Goal: Information Seeking & Learning: Learn about a topic

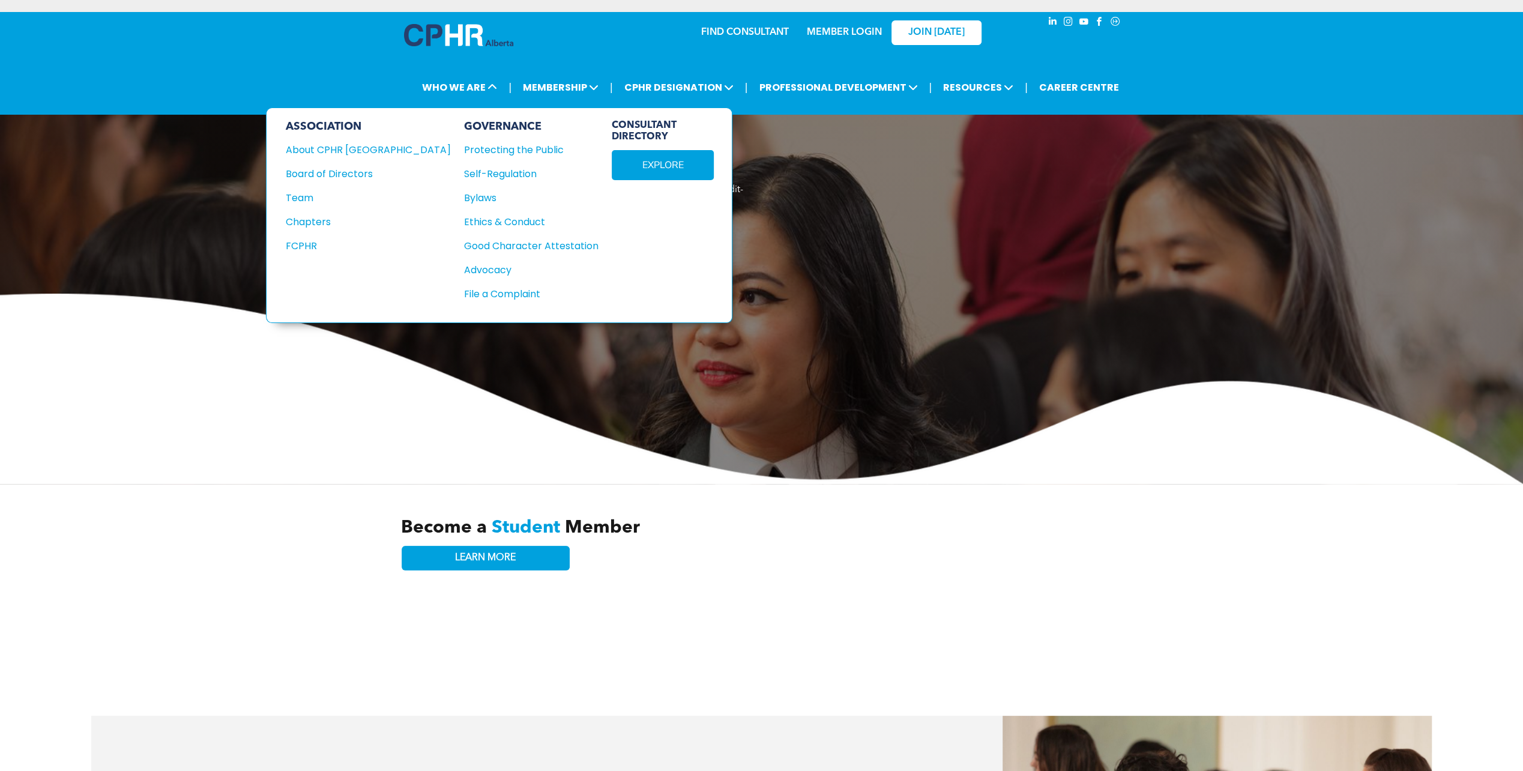
click at [301, 238] on div "FCPHR" at bounding box center [360, 245] width 149 height 15
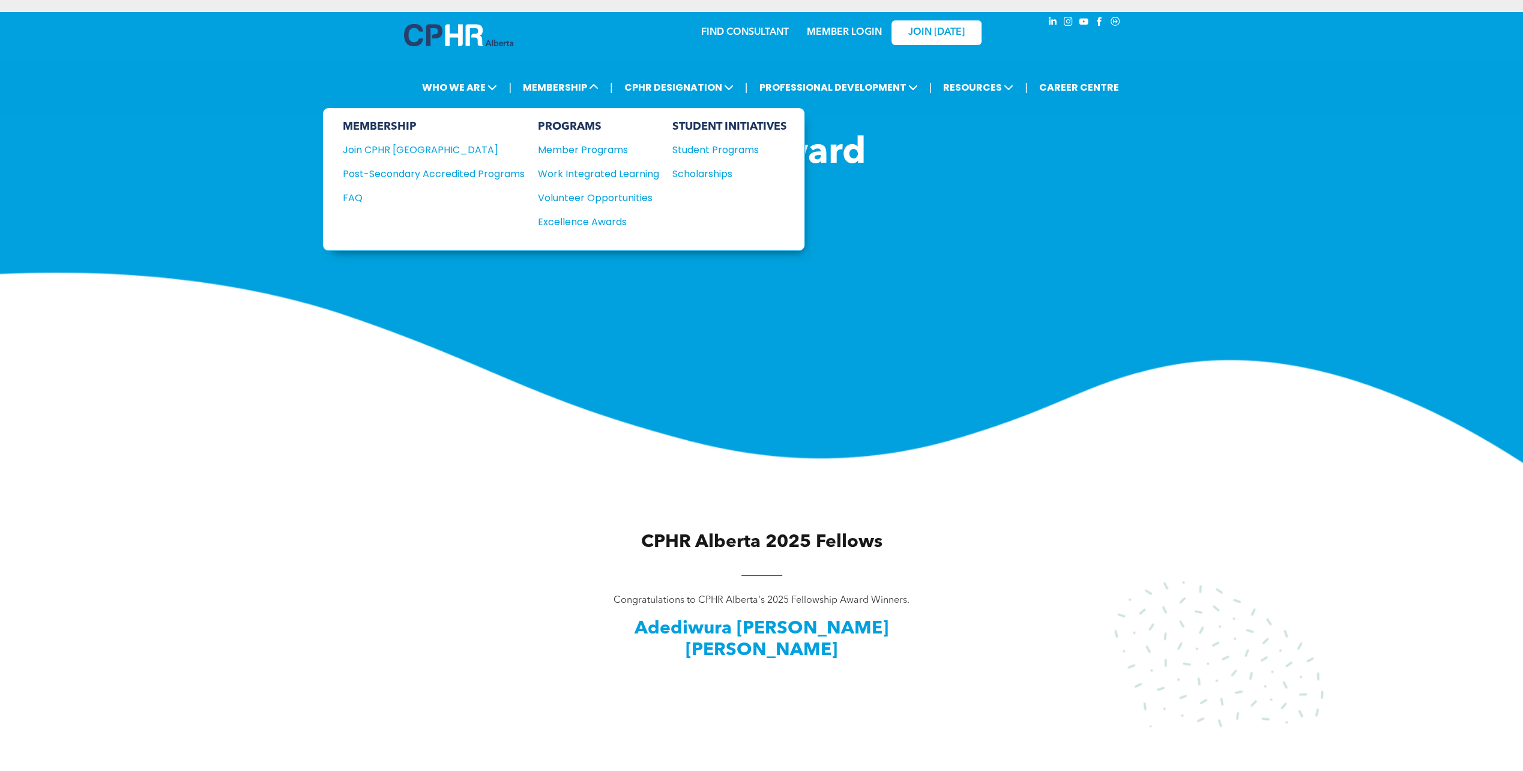
click at [461, 168] on div "Post-Secondary Accredited Programs" at bounding box center [424, 173] width 164 height 15
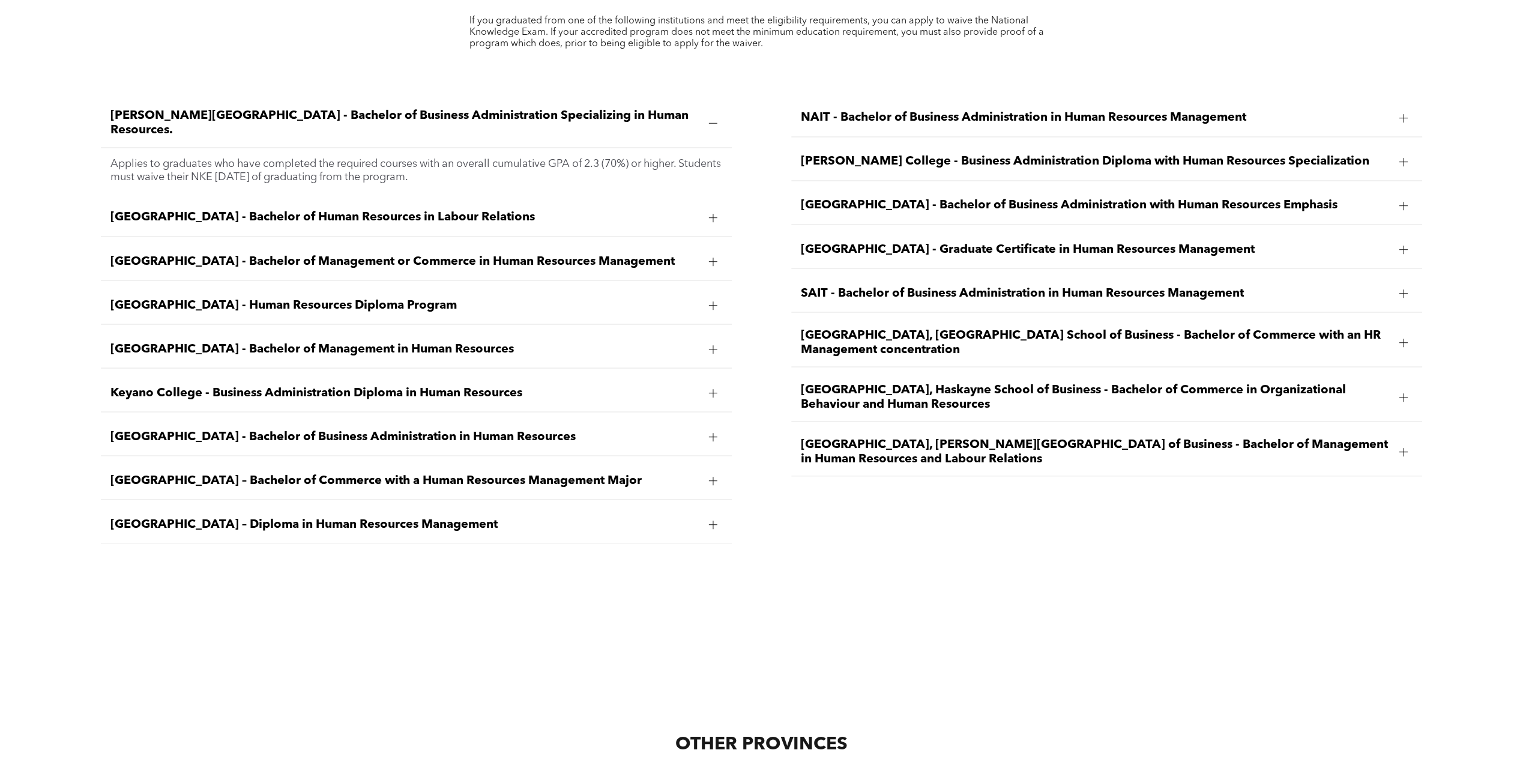
scroll to position [1921, 0]
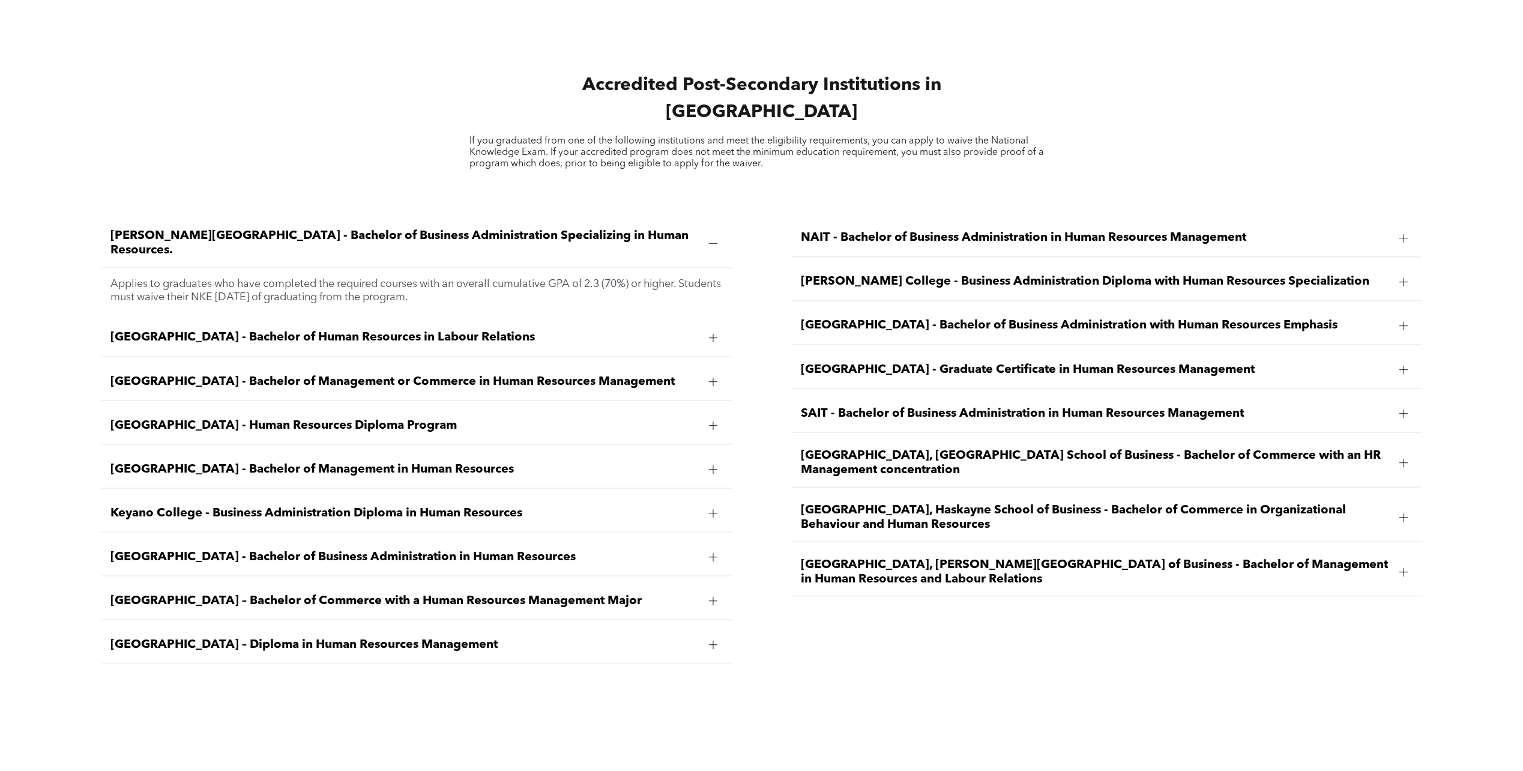
click at [867, 448] on span "[GEOGRAPHIC_DATA], [GEOGRAPHIC_DATA] School of Business - Bachelor of Commerce …" at bounding box center [1095, 462] width 589 height 29
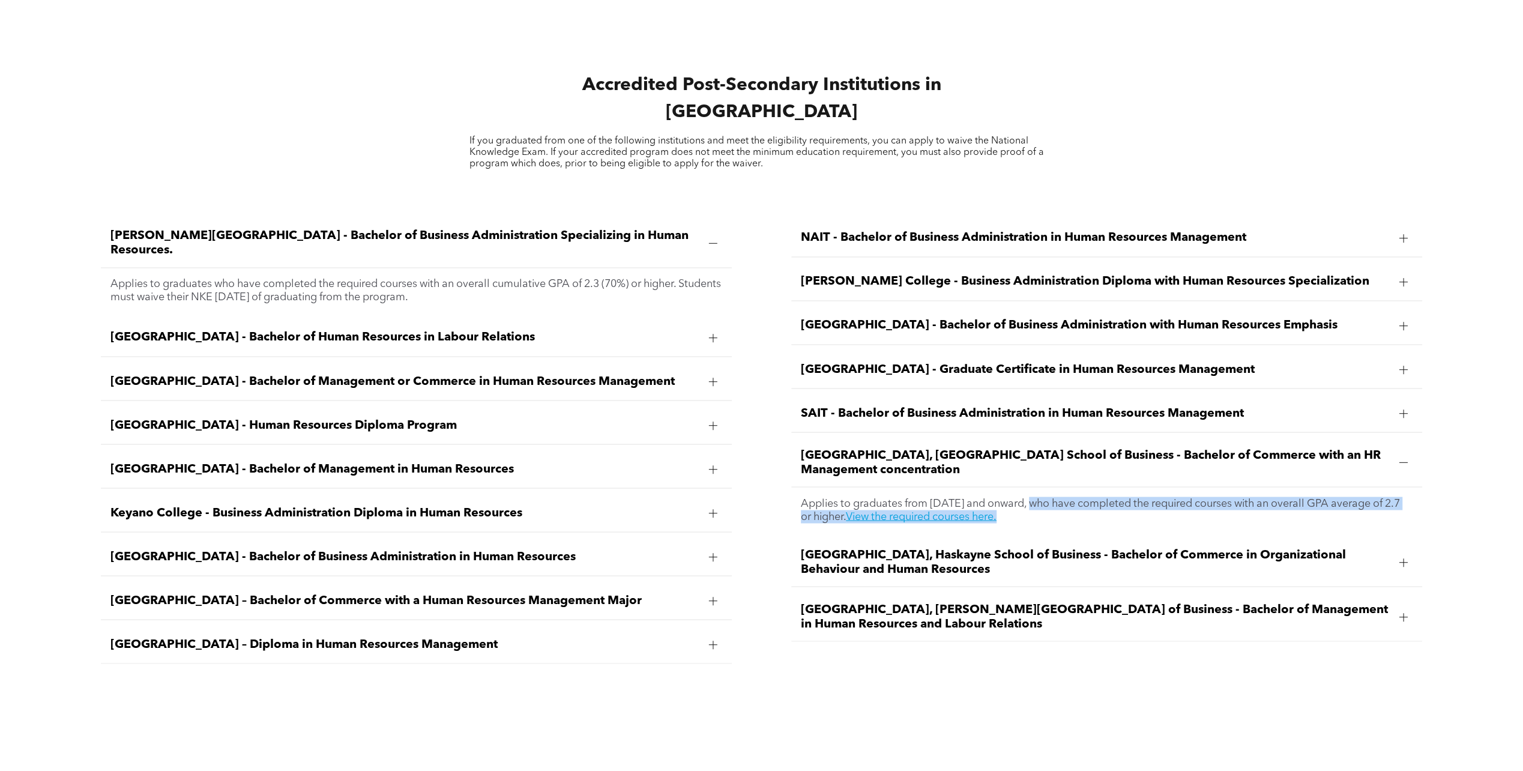
drag, startPoint x: 1034, startPoint y: 480, endPoint x: 1370, endPoint y: 507, distance: 337.2
click at [1370, 507] on div "Applies to graduates from [DATE] and onward, who have completed the required co…" at bounding box center [1106, 510] width 631 height 46
copy p "rd, who have completed the required courses with an overall GPA average of 2.7 …"
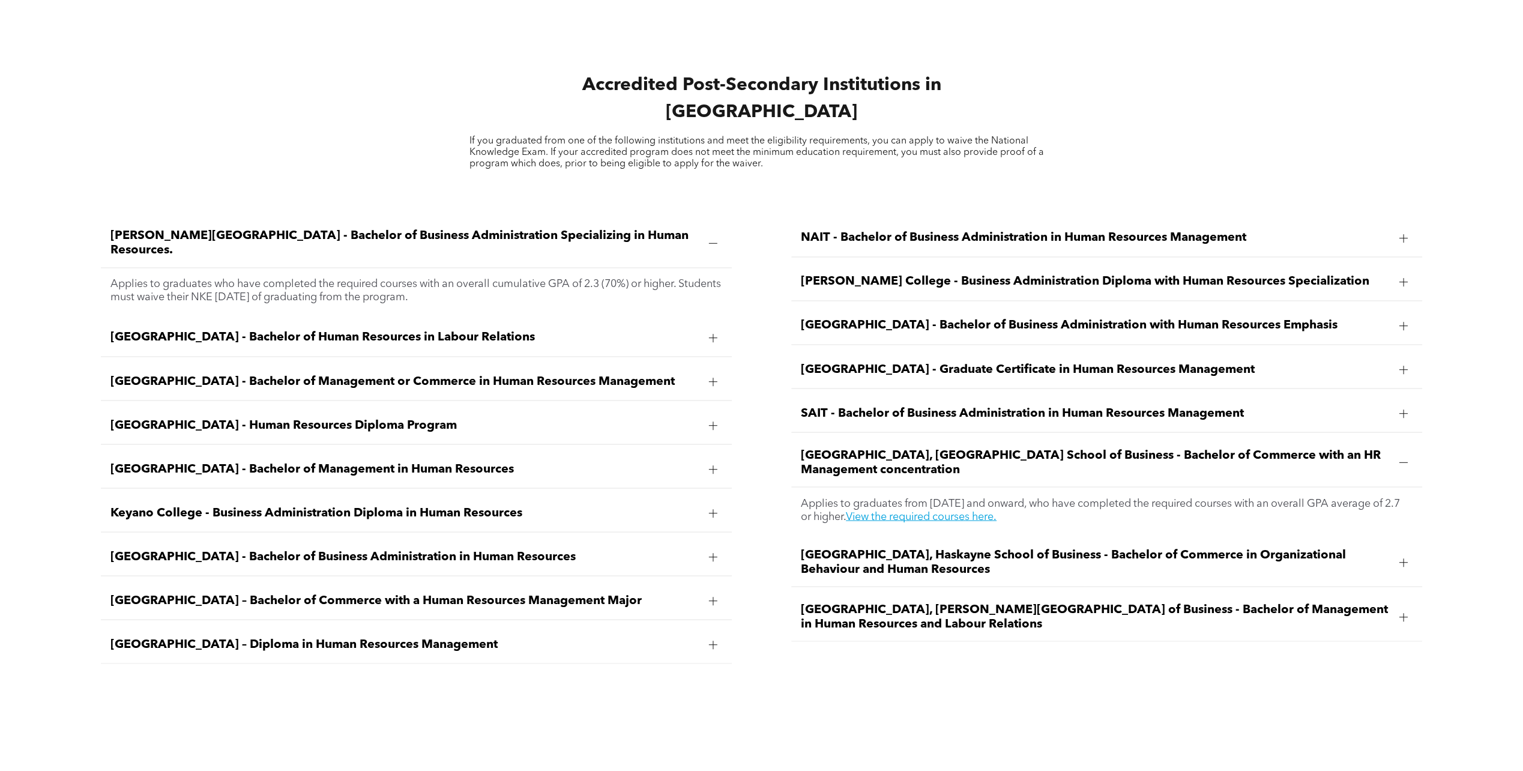
click at [837, 274] on span "[PERSON_NAME] College - Business Administration Diploma with Human Resources Sp…" at bounding box center [1095, 281] width 589 height 14
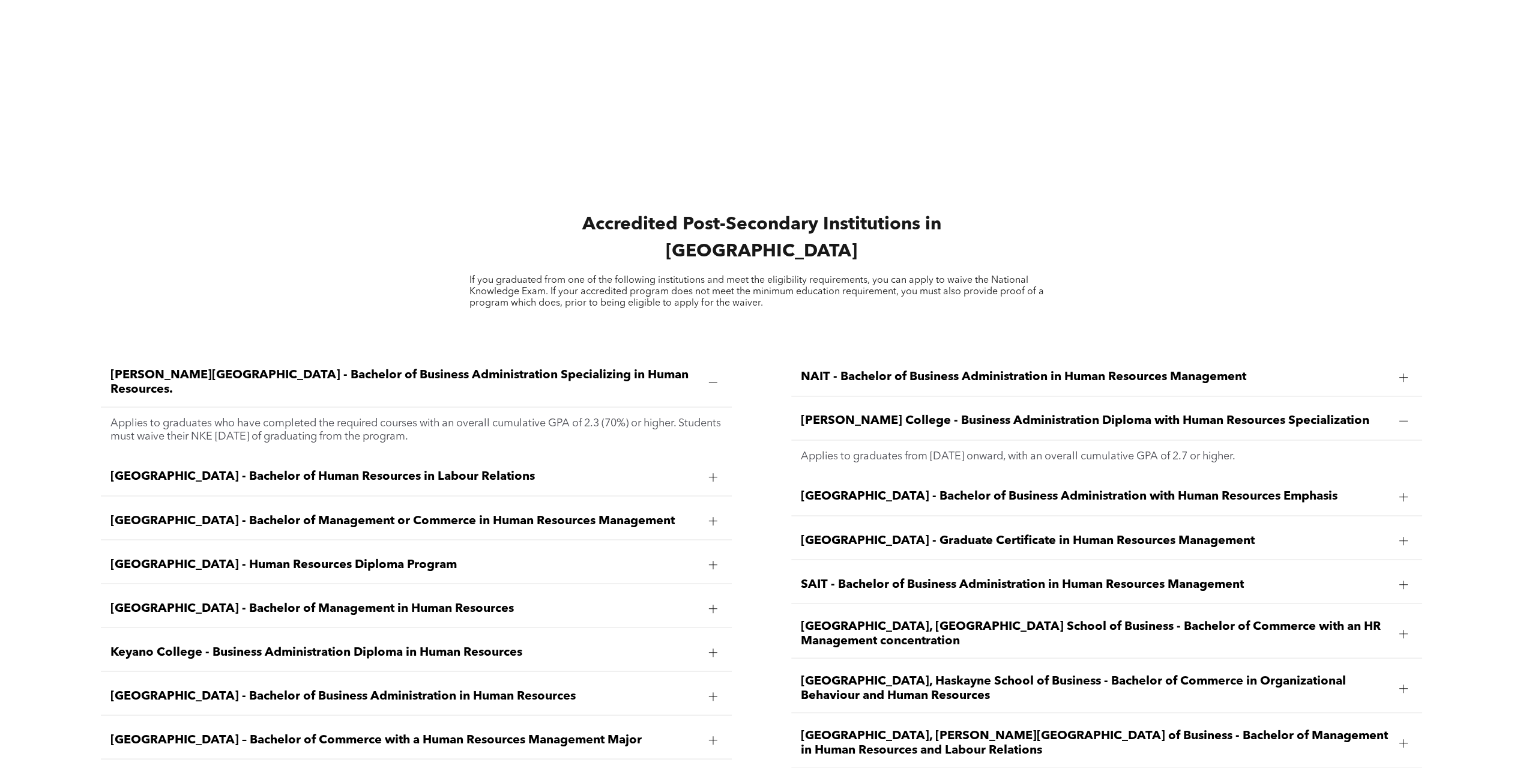
scroll to position [1801, 0]
